Goal: Find specific page/section: Find specific page/section

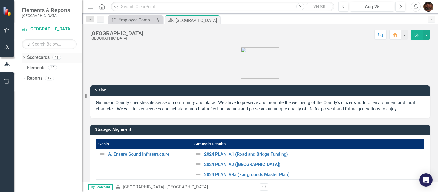
click at [24, 57] on icon "Dropdown" at bounding box center [24, 57] width 4 height 3
click at [28, 67] on icon "Dropdown" at bounding box center [27, 67] width 4 height 3
click at [32, 78] on icon "Dropdown" at bounding box center [32, 77] width 4 height 3
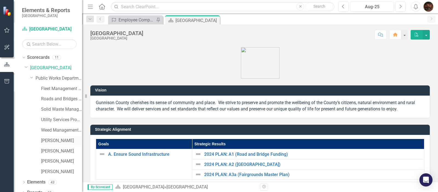
click at [47, 139] on link "[PERSON_NAME]" at bounding box center [61, 140] width 41 height 6
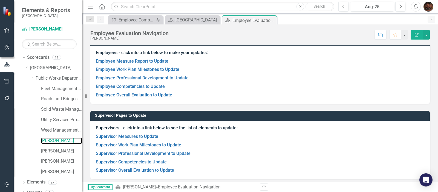
scroll to position [45, 0]
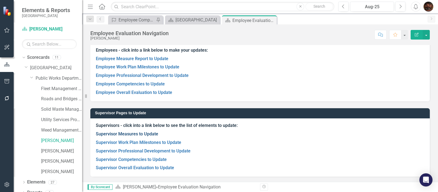
click at [115, 132] on link "Supervisor Measures to Update" at bounding box center [127, 133] width 62 height 5
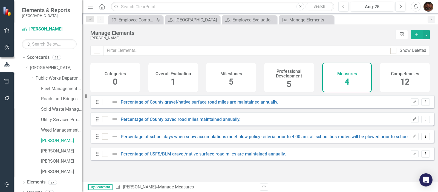
checkbox input "false"
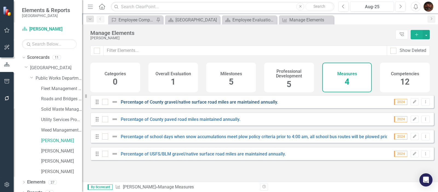
click at [132, 103] on div "Percentage of County gravel/native surface road miles are maintained annually." at bounding box center [191, 101] width 178 height 7
click at [122, 104] on link "Percentage of County gravel/native surface road miles are maintained annually." at bounding box center [200, 101] width 158 height 5
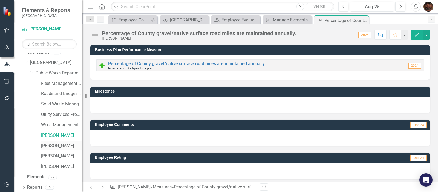
scroll to position [6, 0]
click at [38, 184] on link "Reports" at bounding box center [34, 186] width 15 height 6
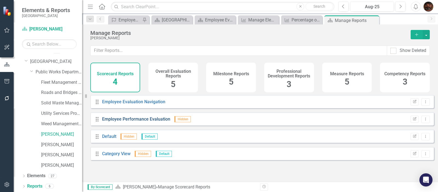
click at [131, 120] on link "Employee Performance Evaluation" at bounding box center [136, 118] width 68 height 5
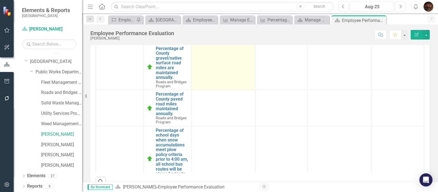
scroll to position [137, 0]
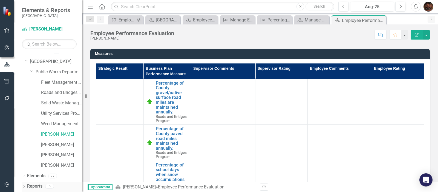
click at [36, 184] on link "Reports" at bounding box center [34, 186] width 15 height 6
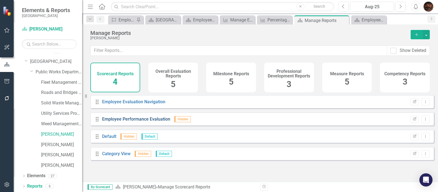
click at [145, 120] on link "Employee Performance Evaluation" at bounding box center [136, 118] width 68 height 5
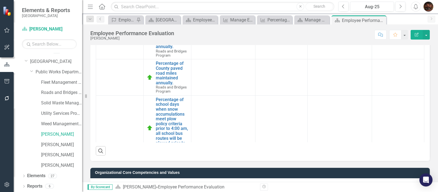
scroll to position [175, 0]
